Goal: Task Accomplishment & Management: Manage account settings

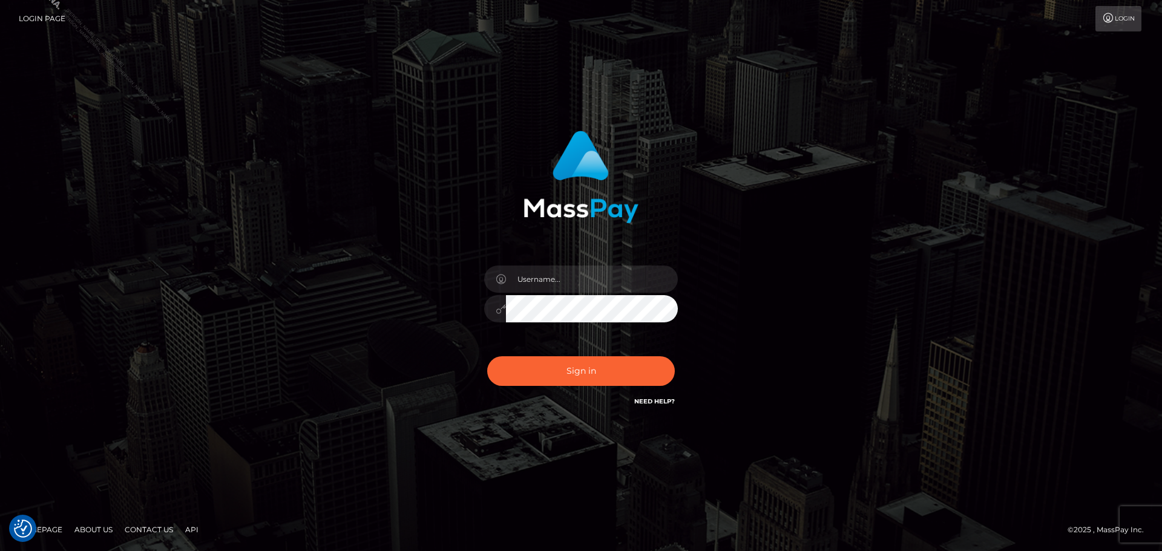
click at [496, 100] on div "Sign in" at bounding box center [581, 276] width 1162 height 490
click at [528, 265] on div at bounding box center [581, 303] width 212 height 93
drag, startPoint x: 542, startPoint y: 274, endPoint x: 553, endPoint y: 278, distance: 11.7
click at [542, 274] on input "text" at bounding box center [592, 279] width 172 height 27
type input "Philip.Silversocial"
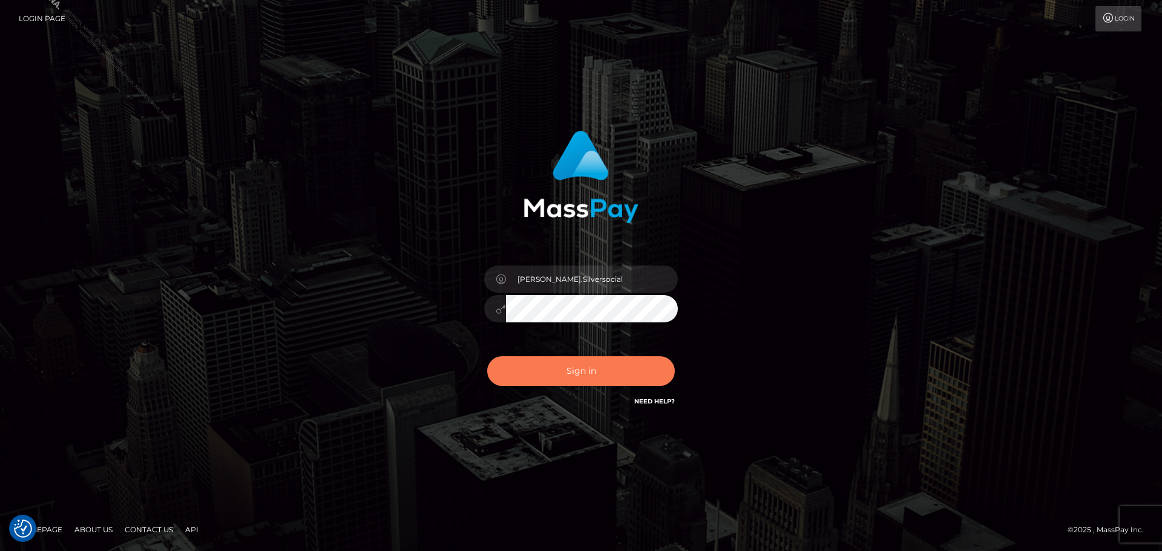
click at [589, 373] on button "Sign in" at bounding box center [581, 371] width 188 height 30
click at [796, 266] on div "Philip.Silversocial Sign in" at bounding box center [581, 276] width 690 height 308
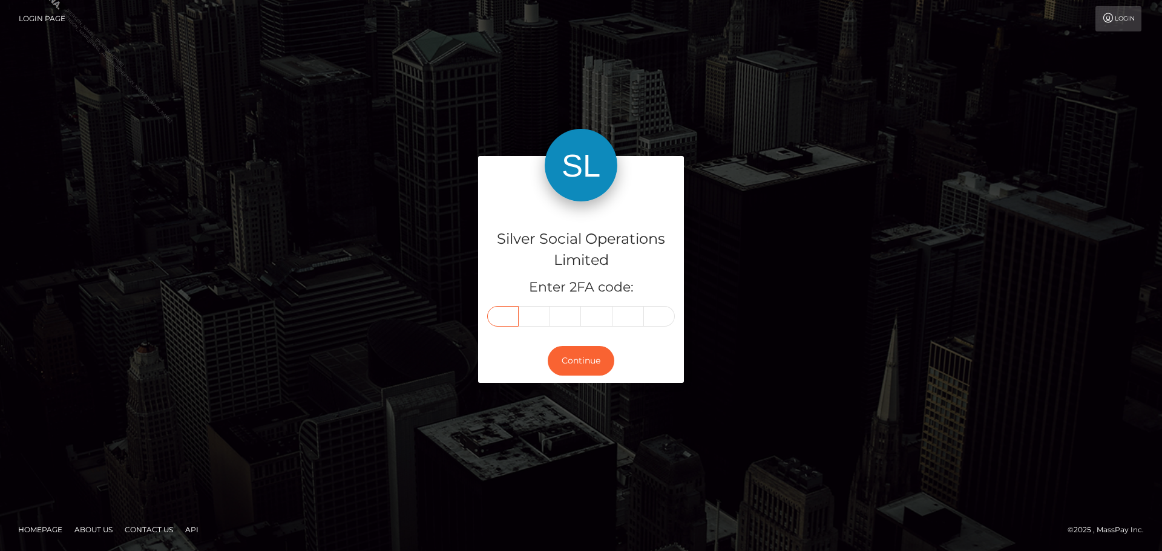
click at [512, 319] on input "text" at bounding box center [502, 316] width 31 height 21
type input "9"
type input "0"
type input "6"
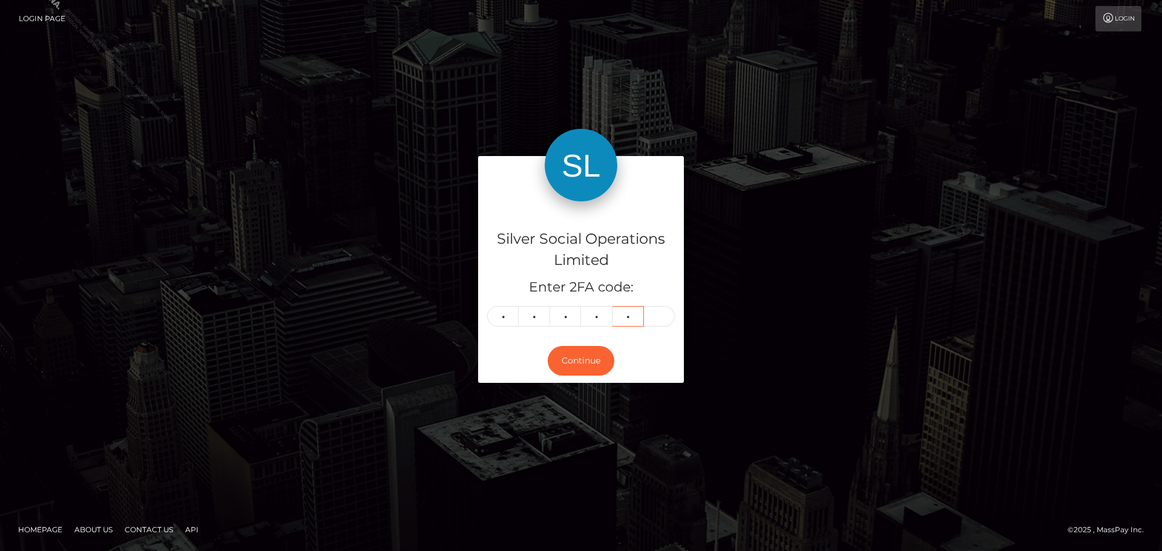
type input "3"
type input "6"
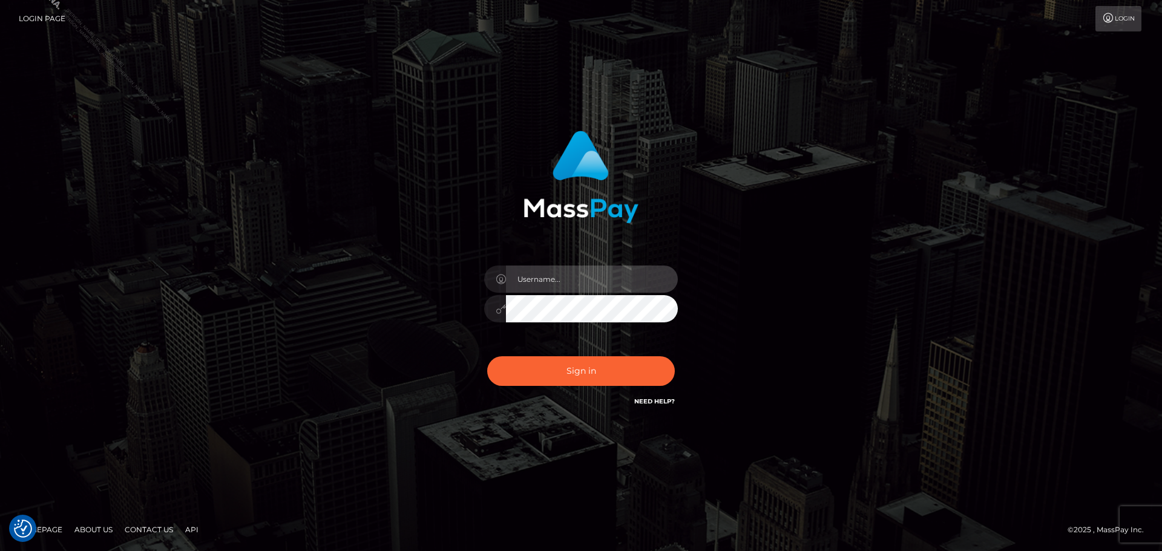
click at [573, 281] on input "text" at bounding box center [592, 279] width 172 height 27
type input "Philip.Silversocial"
click at [487, 356] on button "Sign in" at bounding box center [581, 371] width 188 height 30
click at [551, 290] on input "text" at bounding box center [592, 279] width 172 height 27
type input "[PERSON_NAME].Silversocial"
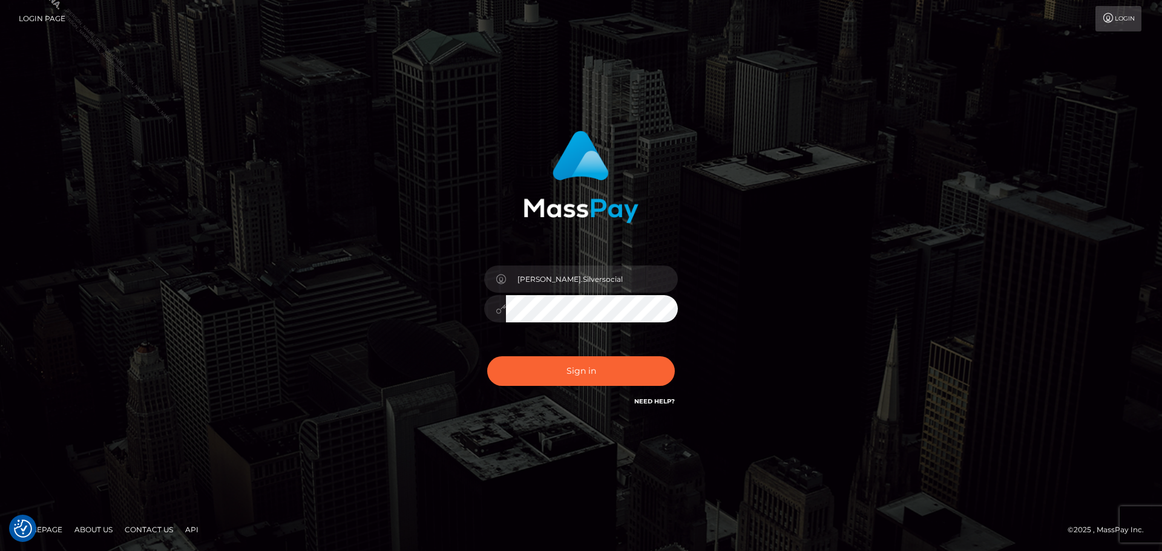
click at [487, 356] on button "Sign in" at bounding box center [581, 371] width 188 height 30
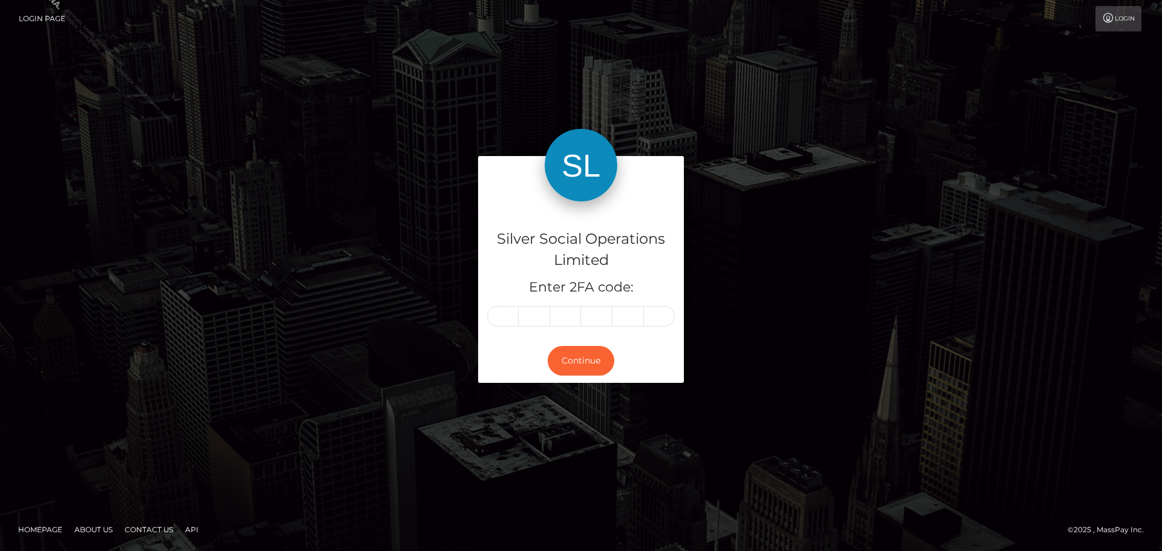
click at [511, 318] on input "text" at bounding box center [502, 316] width 31 height 21
type input "1"
type input "4"
type input "5"
type input "2"
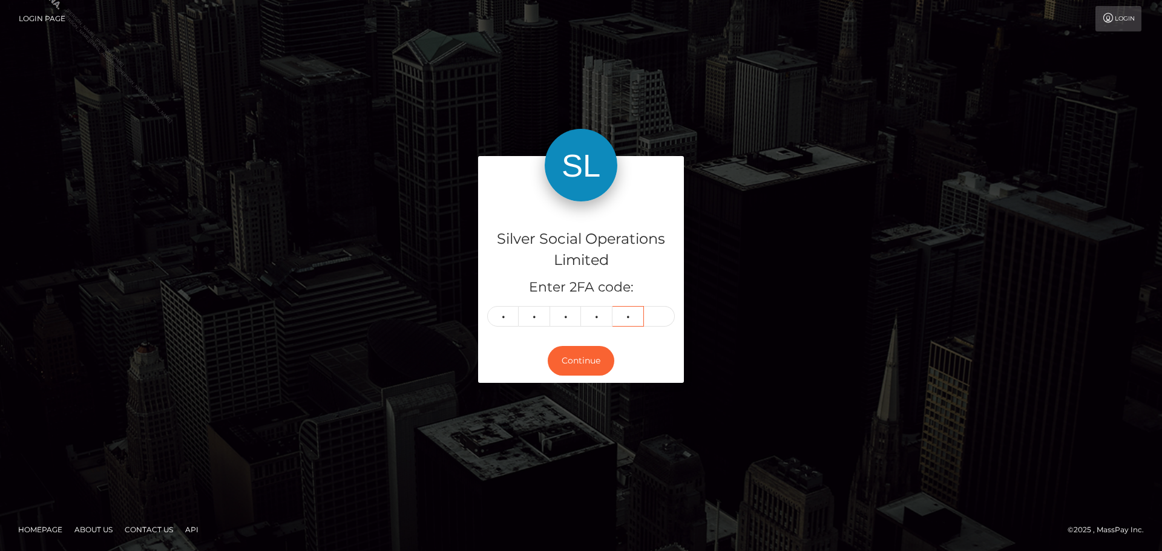
type input "9"
type input "5"
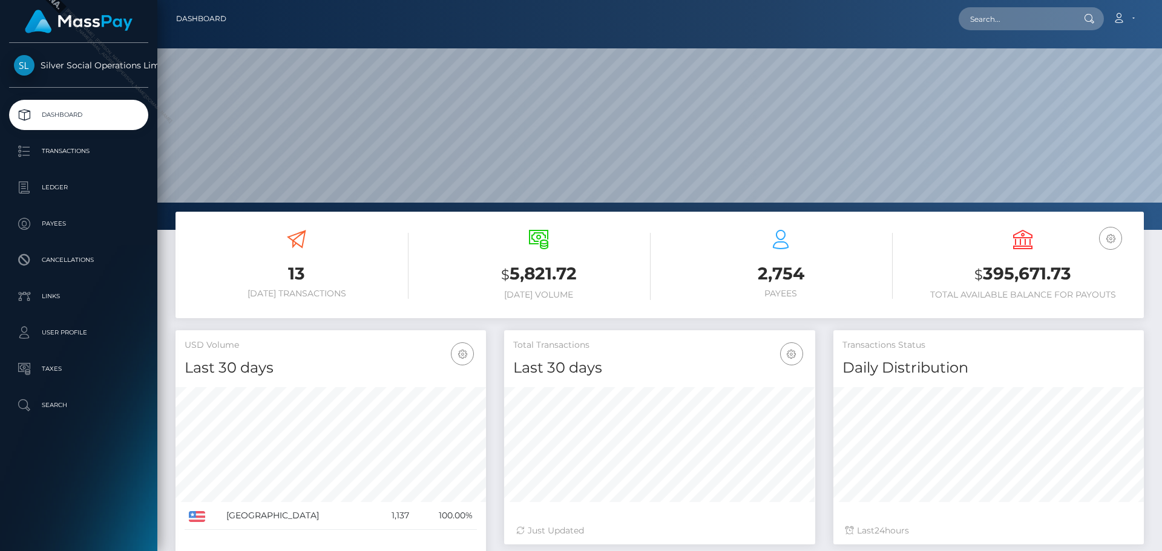
scroll to position [215, 311]
drag, startPoint x: 1074, startPoint y: 271, endPoint x: 983, endPoint y: 275, distance: 91.5
click at [983, 275] on h3 "$ 395,671.73" at bounding box center [1023, 274] width 224 height 25
copy h3 "395,671.73"
